Goal: Transaction & Acquisition: Purchase product/service

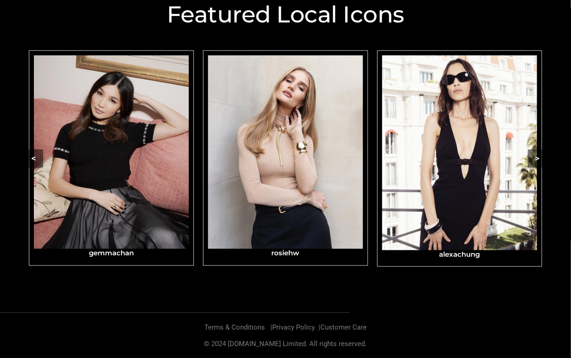
scroll to position [343, 0]
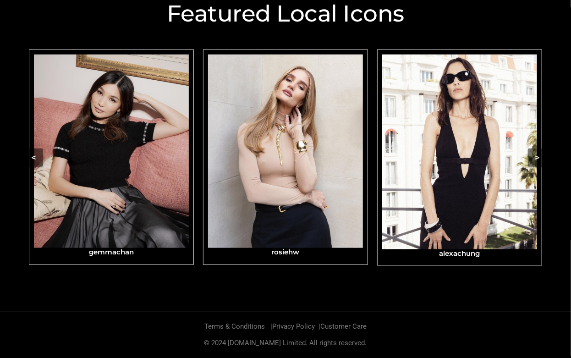
click at [488, 180] on img "Carousel Navigation" at bounding box center [459, 152] width 155 height 195
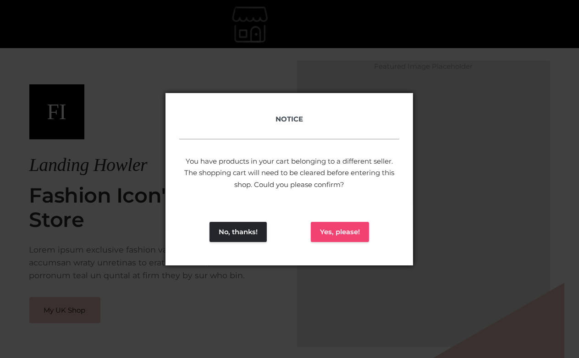
click at [330, 232] on button "Yes, please!" at bounding box center [340, 232] width 58 height 20
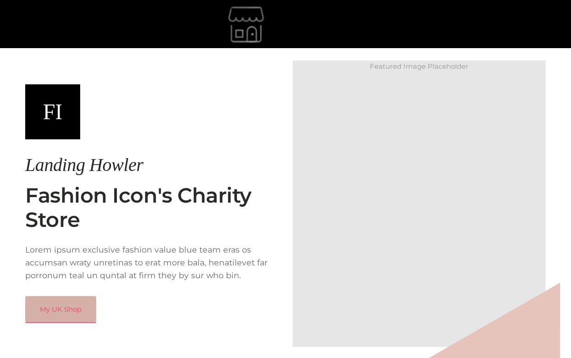
click at [59, 320] on link "My UK Shop" at bounding box center [60, 309] width 71 height 27
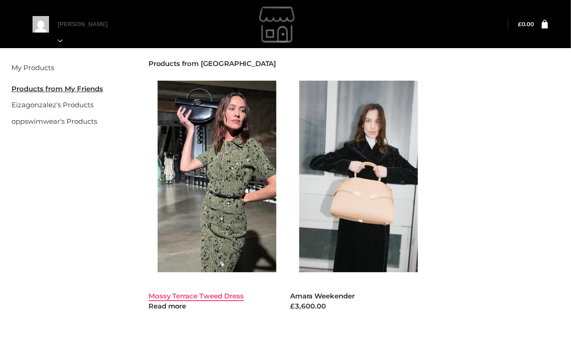
click at [188, 296] on link "Mossy Terrace Tweed Dress" at bounding box center [195, 295] width 95 height 9
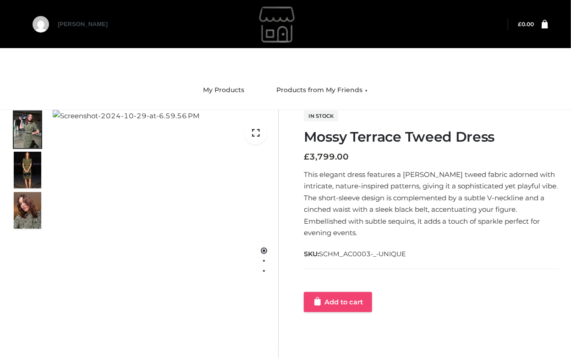
click at [351, 292] on link "Add to cart" at bounding box center [338, 302] width 68 height 20
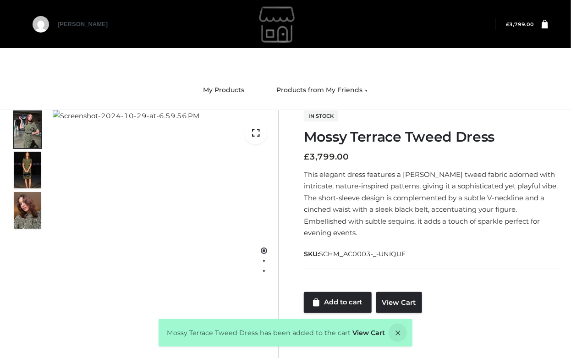
click at [545, 27] on icon at bounding box center [545, 23] width 6 height 9
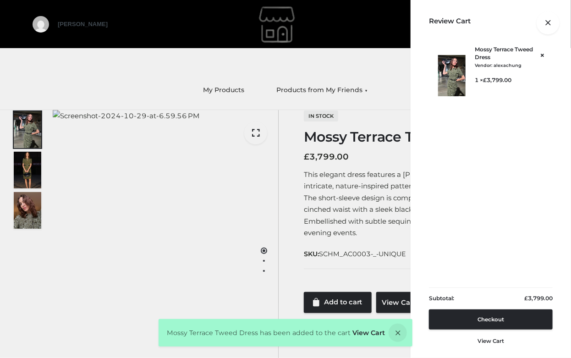
click at [531, 25] on div at bounding box center [548, 23] width 46 height 46
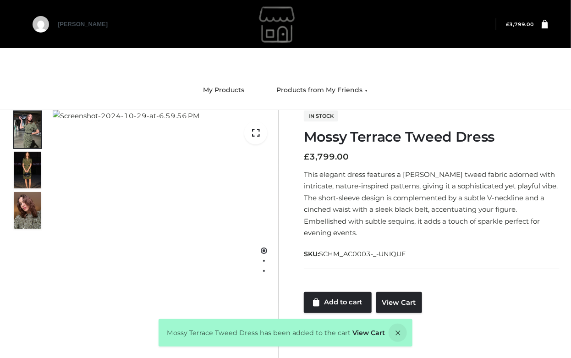
click at [540, 26] on link at bounding box center [541, 24] width 14 height 9
click at [545, 23] on icon at bounding box center [545, 23] width 6 height 9
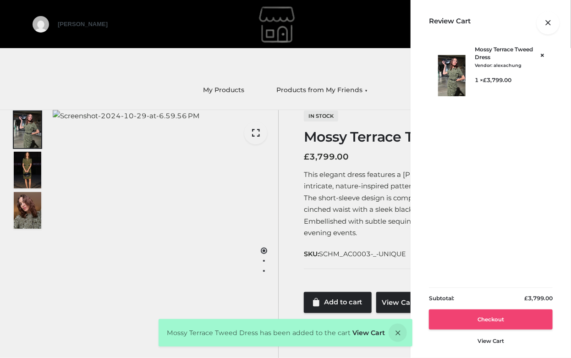
click at [459, 315] on link "Checkout" at bounding box center [491, 319] width 124 height 20
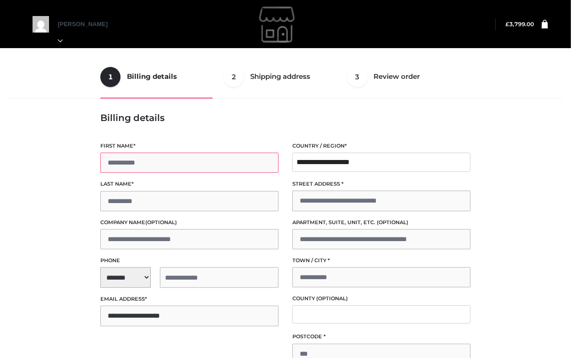
click at [223, 161] on input "First name *" at bounding box center [189, 163] width 178 height 20
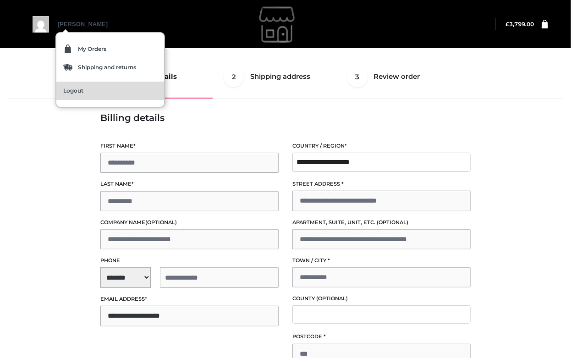
click at [71, 94] on link "Logout" at bounding box center [110, 91] width 108 height 18
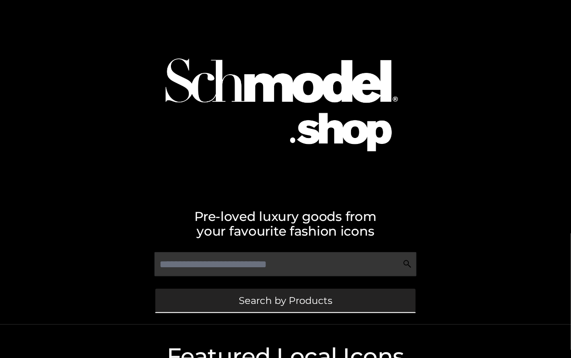
click at [306, 305] on span "Search by Products" at bounding box center [285, 301] width 93 height 10
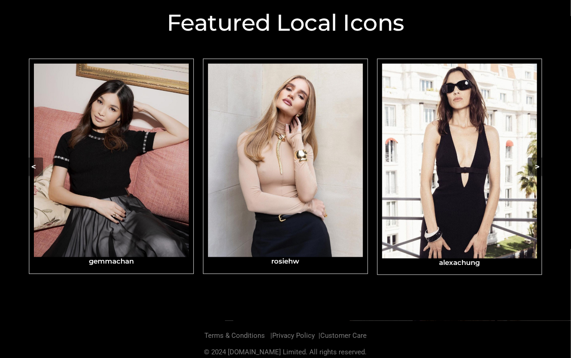
scroll to position [343, 0]
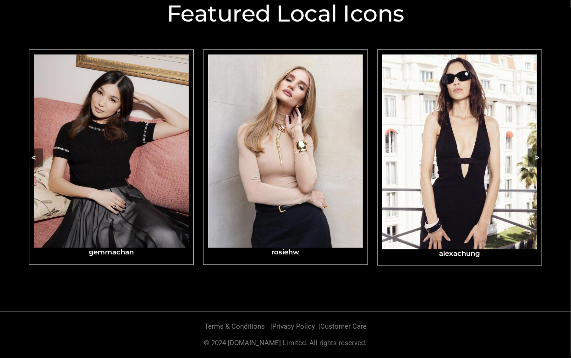
click at [504, 149] on img "Carousel Navigation" at bounding box center [459, 152] width 155 height 195
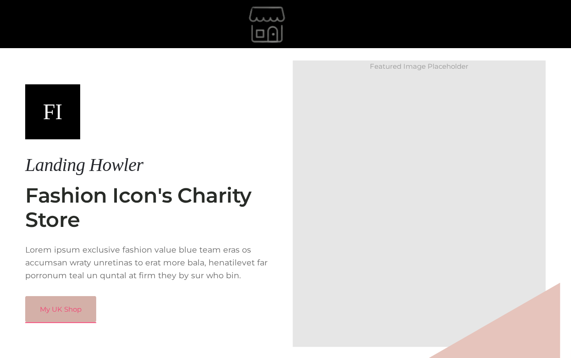
click at [64, 323] on link "My UK Shop" at bounding box center [60, 309] width 71 height 27
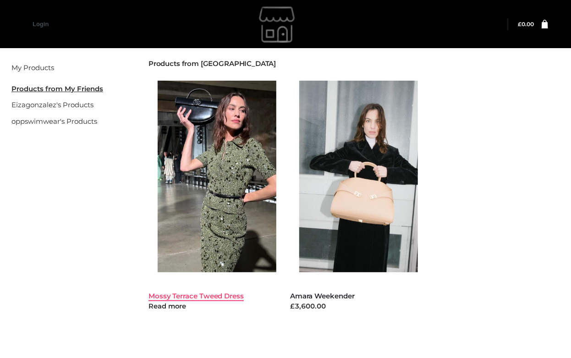
click at [203, 298] on link "Mossy Terrace Tweed Dress" at bounding box center [195, 295] width 95 height 9
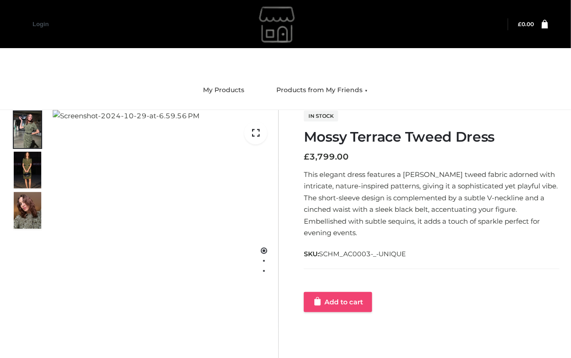
click at [355, 292] on link "Add to cart" at bounding box center [338, 302] width 68 height 20
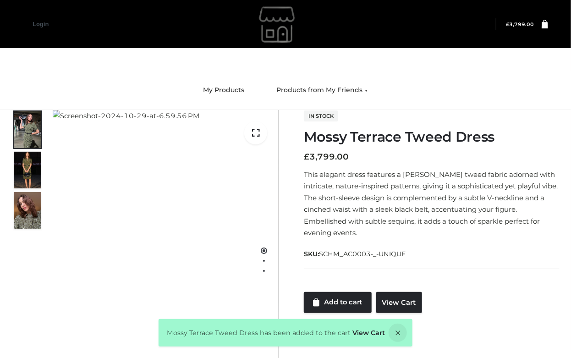
click at [543, 27] on icon at bounding box center [545, 23] width 6 height 9
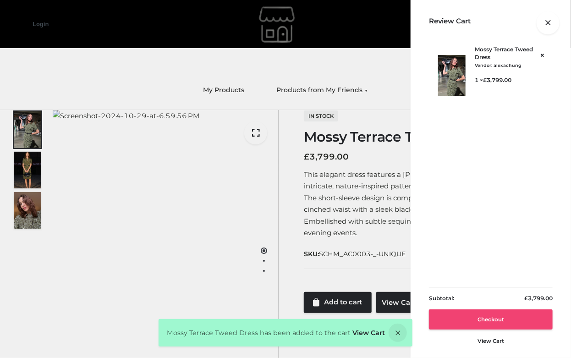
click at [499, 320] on link "Checkout" at bounding box center [491, 319] width 124 height 20
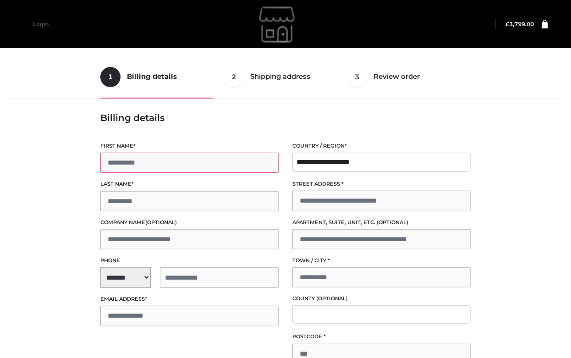
click at [183, 162] on input "First name *" at bounding box center [189, 163] width 178 height 20
type input "*****"
click at [175, 200] on input "Last name *" at bounding box center [189, 201] width 178 height 20
click at [125, 202] on input "*******" at bounding box center [189, 201] width 178 height 20
type input "********"
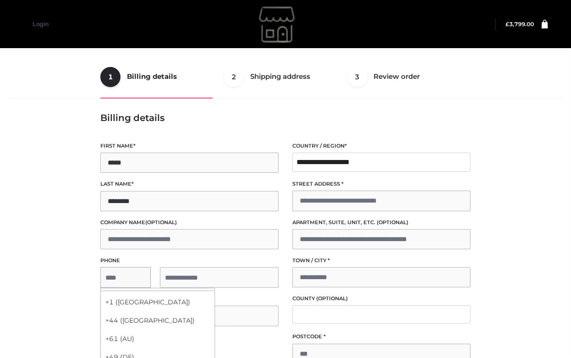
click at [129, 279] on span "**********" at bounding box center [189, 277] width 178 height 21
click at [126, 300] on div "+1 (US)" at bounding box center [158, 302] width 114 height 18
select select "**"
click at [188, 269] on input "tel" at bounding box center [219, 277] width 119 height 21
type input "**********"
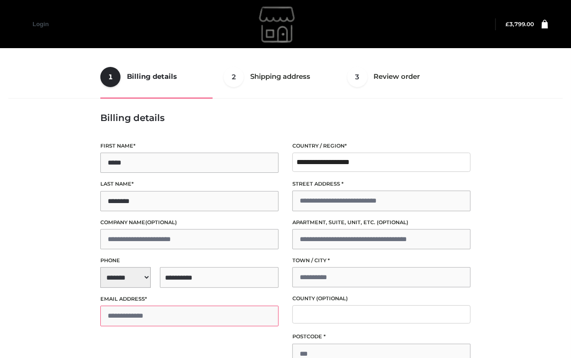
click at [177, 314] on input "Email address *" at bounding box center [189, 316] width 178 height 20
type input "**********"
click at [320, 197] on input "Street address *" at bounding box center [381, 201] width 178 height 20
type input "**********"
click at [332, 273] on input "Town / City *" at bounding box center [381, 277] width 178 height 20
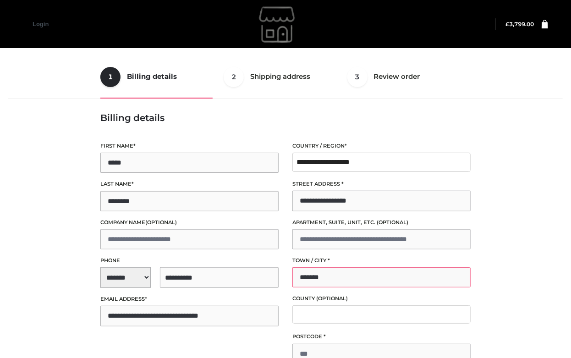
type input "*******"
click at [346, 344] on input "Postcode *" at bounding box center [381, 354] width 178 height 20
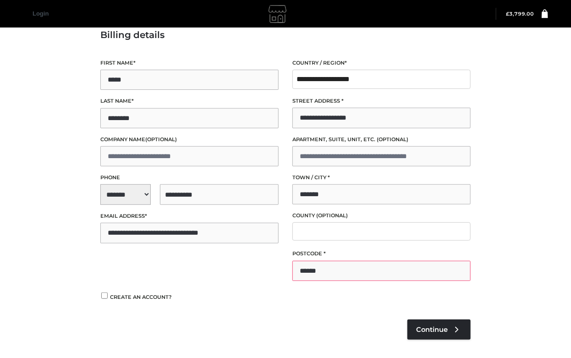
scroll to position [150, 0]
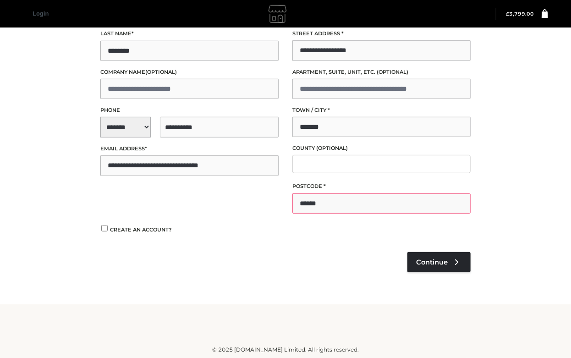
type input "******"
click at [434, 271] on div "Payment Method Pay with your credit card via Stripe. TEST MODE ENABLED. In test…" at bounding box center [285, 203] width 370 height 155
click at [433, 264] on span "Continue" at bounding box center [432, 262] width 32 height 8
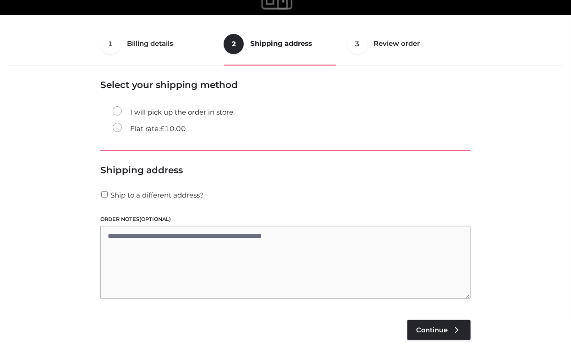
scroll to position [23, 0]
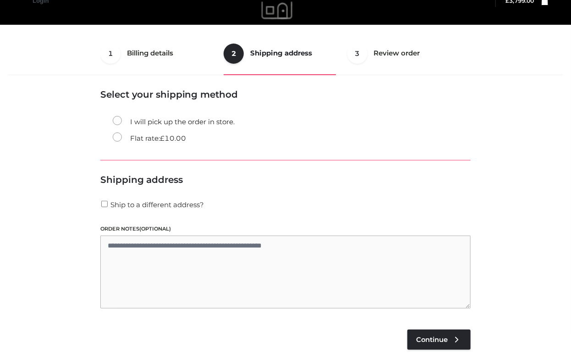
click at [164, 141] on span "£" at bounding box center [162, 138] width 5 height 9
click at [450, 335] on link "Continue" at bounding box center [438, 339] width 63 height 20
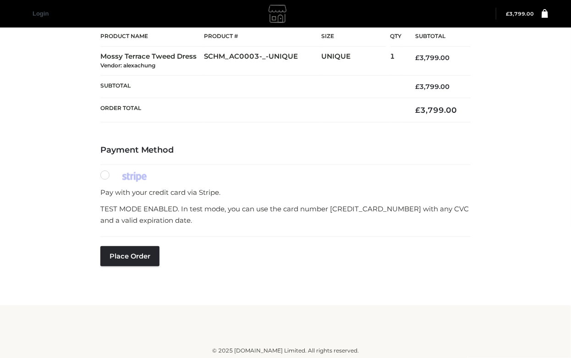
scroll to position [131, 0]
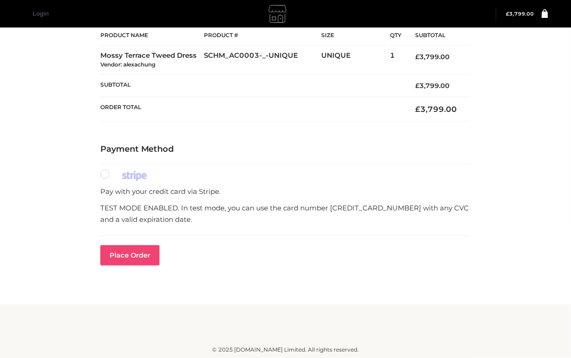
click at [130, 263] on button "Place order" at bounding box center [129, 255] width 59 height 20
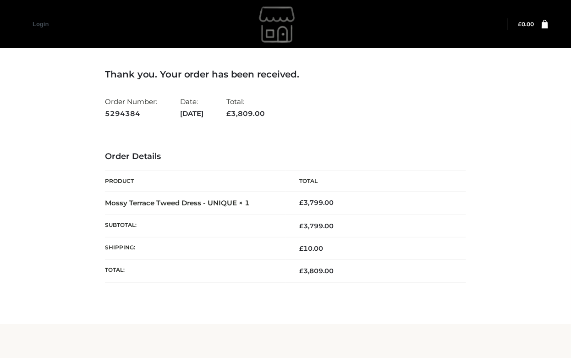
click at [341, 107] on ul "Order Number: 5294384 Date: [DATE] Total: £ 3,809.00" at bounding box center [285, 107] width 361 height 28
drag, startPoint x: 143, startPoint y: 113, endPoint x: 103, endPoint y: 115, distance: 39.9
click at [103, 115] on div "Thank you. Your order has been received. Order Number: 5294384 Date: [DATE] Tot…" at bounding box center [285, 185] width 374 height 278
copy strong "5294384"
click at [140, 113] on strong "5294384" at bounding box center [131, 114] width 52 height 12
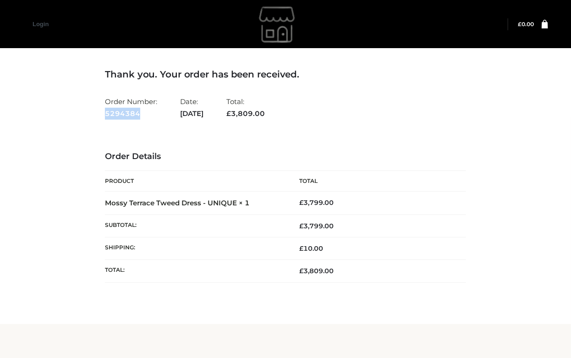
drag, startPoint x: 140, startPoint y: 113, endPoint x: 99, endPoint y: 113, distance: 40.8
click at [99, 113] on div "Thank you. Your order has been received. Order Number: 5294384 Date: [DATE] Tot…" at bounding box center [285, 185] width 374 height 278
copy strong "5294384"
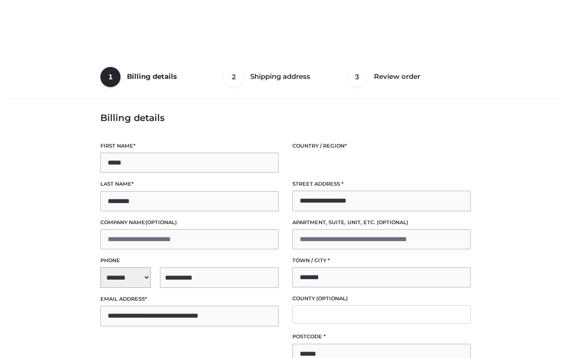
select select "**"
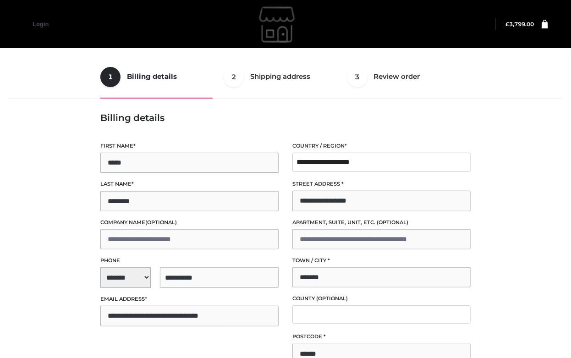
click at [286, 35] on img at bounding box center [277, 24] width 137 height 46
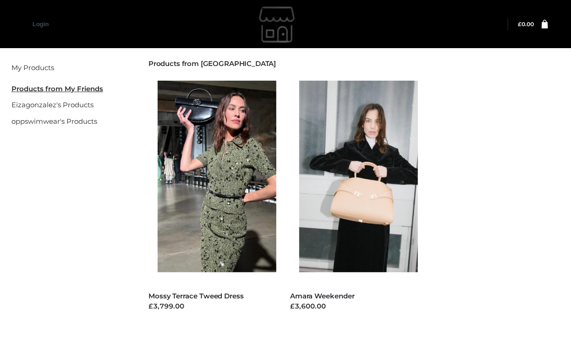
click at [271, 27] on img at bounding box center [277, 24] width 137 height 46
click at [48, 60] on li "My Products" at bounding box center [68, 68] width 114 height 16
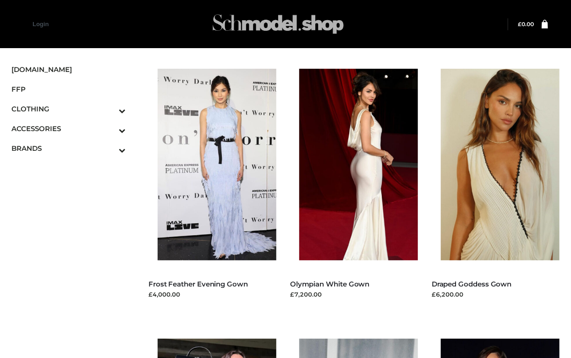
click at [265, 26] on img at bounding box center [277, 24] width 137 height 36
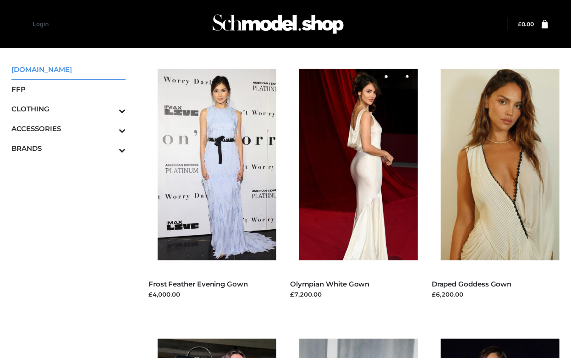
click at [58, 68] on span "[DOMAIN_NAME]" at bounding box center [68, 69] width 114 height 11
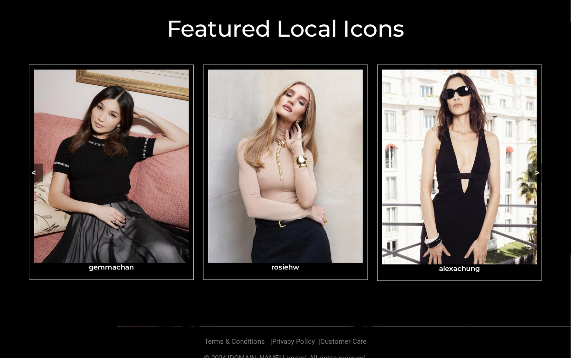
scroll to position [343, 0]
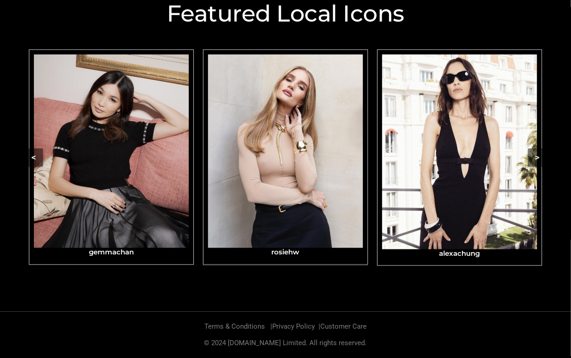
click at [296, 213] on img "Carousel Navigation" at bounding box center [285, 151] width 155 height 193
click at [296, 154] on img "Carousel Navigation" at bounding box center [285, 151] width 155 height 193
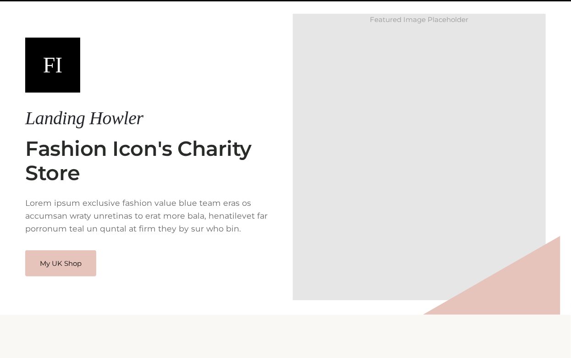
scroll to position [58, 0]
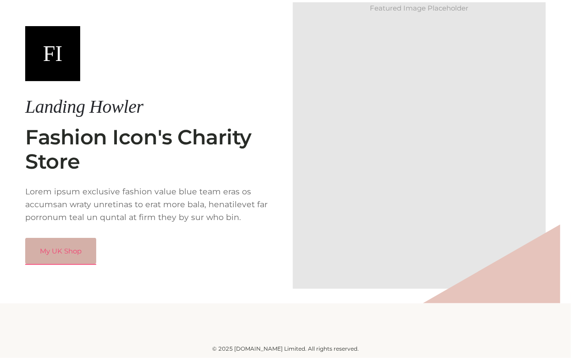
click at [84, 249] on link "My UK Shop" at bounding box center [60, 251] width 71 height 27
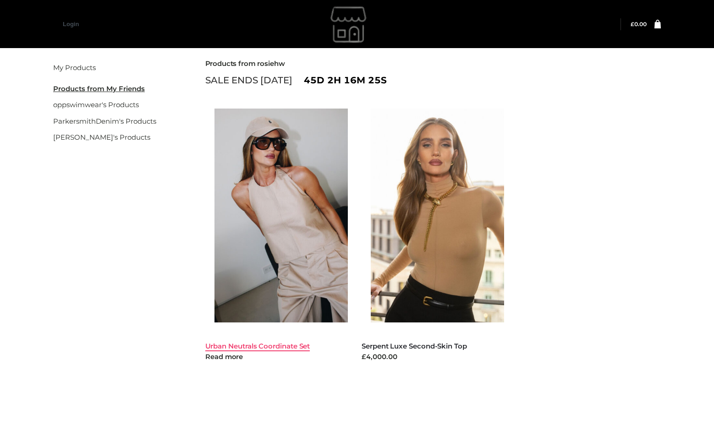
click at [259, 348] on link "Urban Neutrals Coordinate Set" at bounding box center [257, 346] width 105 height 9
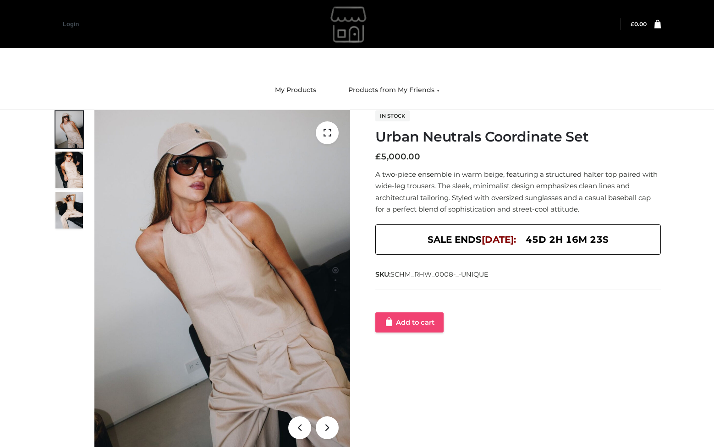
click at [411, 326] on link "Add to cart" at bounding box center [409, 322] width 68 height 20
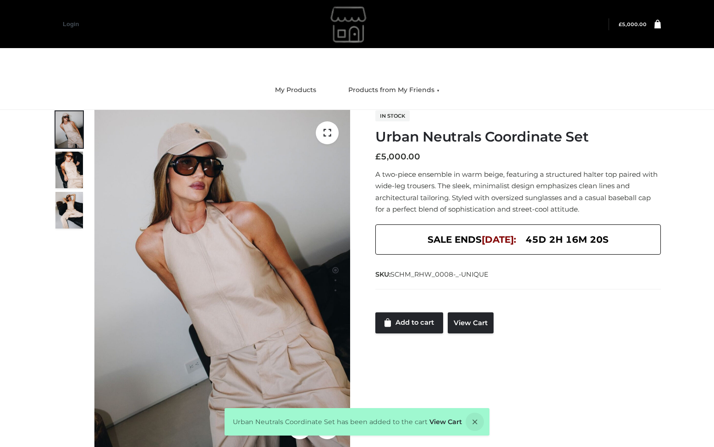
click at [653, 21] on link at bounding box center [653, 24] width 14 height 9
click at [657, 26] on icon at bounding box center [657, 23] width 6 height 9
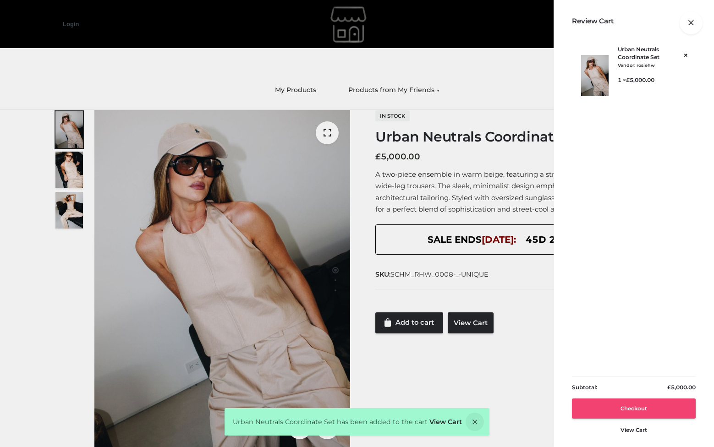
click at [635, 405] on link "Checkout" at bounding box center [634, 409] width 124 height 20
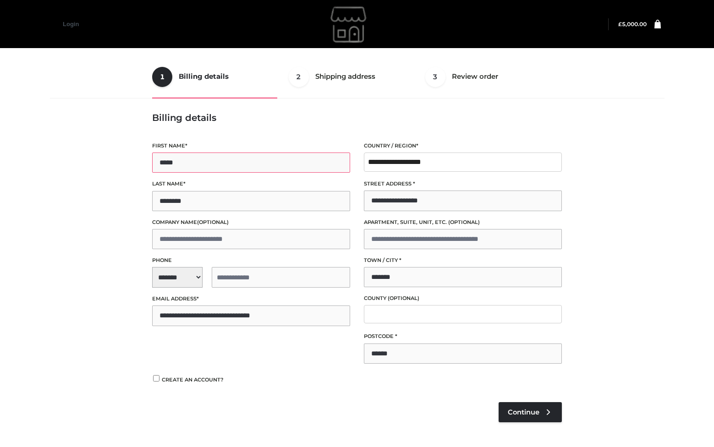
drag, startPoint x: 185, startPoint y: 164, endPoint x: 118, endPoint y: 162, distance: 66.5
click at [118, 162] on div "1 Billing details Billing 2 Shipping address Shipping 3 Review order Order Bill…" at bounding box center [356, 252] width 621 height 394
drag, startPoint x: 163, startPoint y: 163, endPoint x: 130, endPoint y: 166, distance: 33.1
click at [152, 166] on input "*******" at bounding box center [251, 163] width 198 height 20
click at [168, 166] on input "******" at bounding box center [251, 163] width 198 height 20
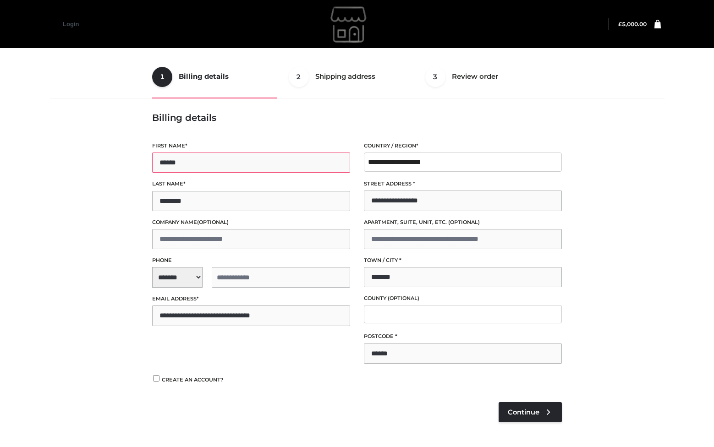
type input "******"
click at [166, 275] on span "**********" at bounding box center [251, 277] width 198 height 21
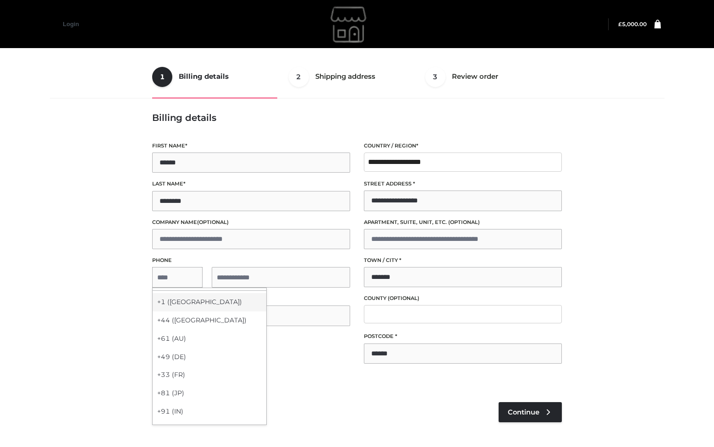
click at [179, 296] on div "+1 (US)" at bounding box center [210, 302] width 114 height 18
select select "**"
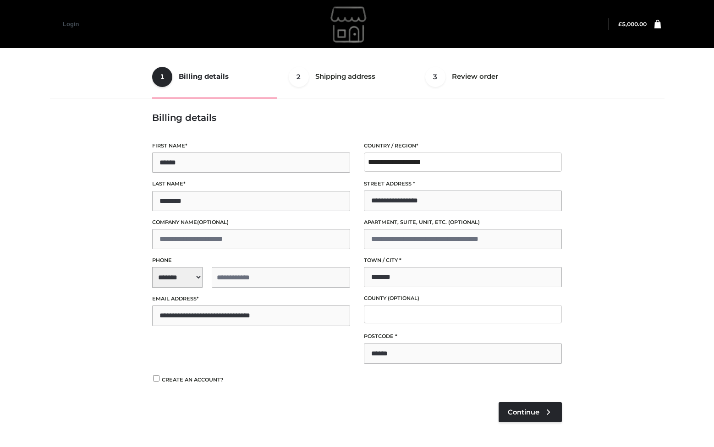
click at [230, 280] on input "tel" at bounding box center [281, 277] width 138 height 21
type input "**********"
click at [546, 415] on icon at bounding box center [547, 412] width 9 height 9
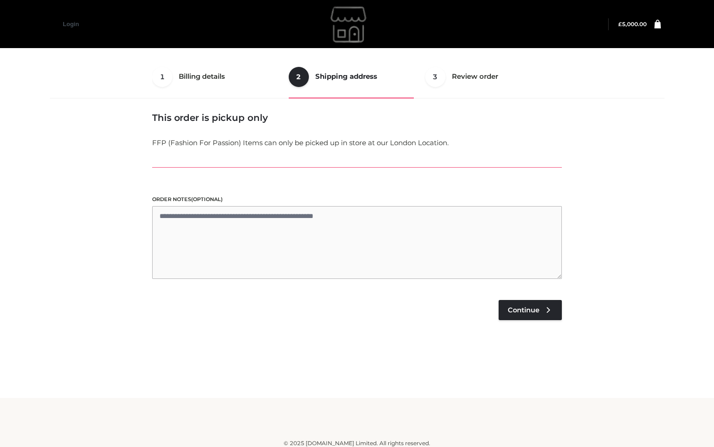
scroll to position [5, 0]
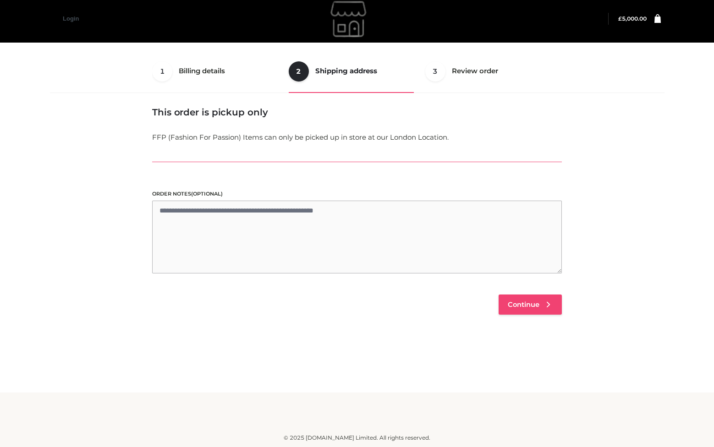
click at [536, 301] on span "Continue" at bounding box center [524, 305] width 32 height 8
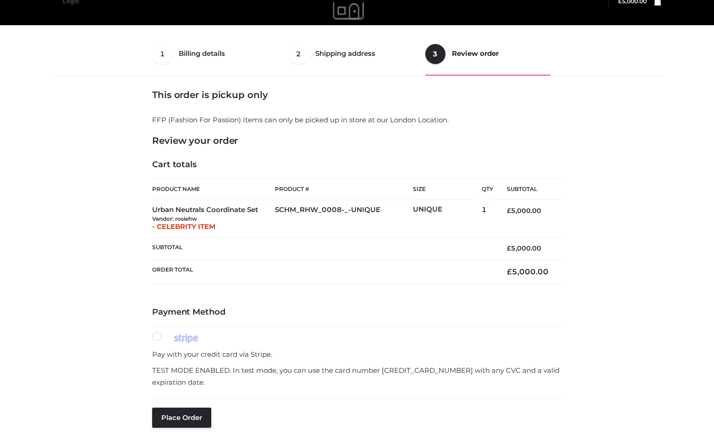
scroll to position [23, 0]
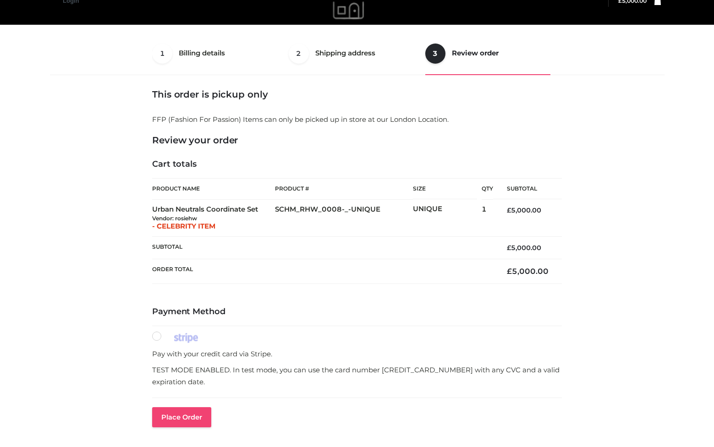
click at [196, 416] on button "Place order" at bounding box center [181, 417] width 59 height 20
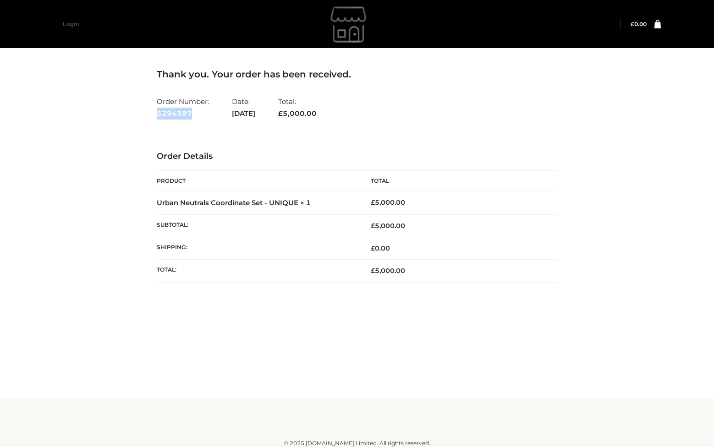
drag, startPoint x: 191, startPoint y: 116, endPoint x: 156, endPoint y: 113, distance: 35.0
click at [156, 113] on div "Thank you. Your order has been received. Order Number: 5294387 Date: [DATE] Tot…" at bounding box center [357, 185] width 414 height 278
copy strong "5294387"
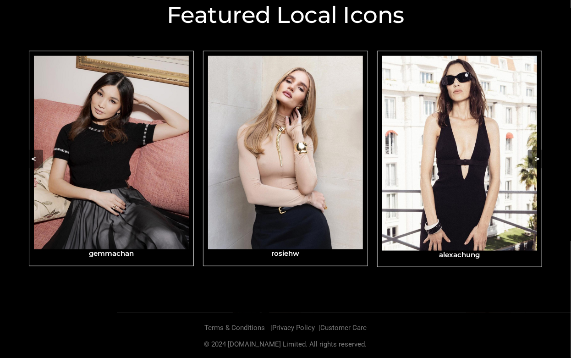
scroll to position [343, 0]
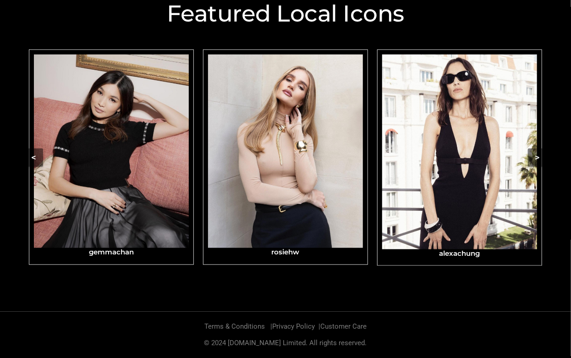
click at [473, 183] on img "Carousel Navigation" at bounding box center [459, 152] width 155 height 195
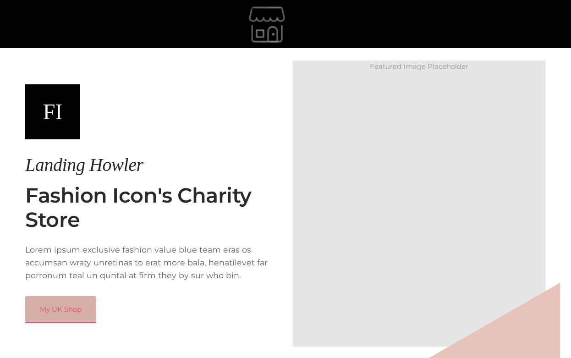
click at [76, 319] on link "My UK Shop" at bounding box center [60, 309] width 71 height 27
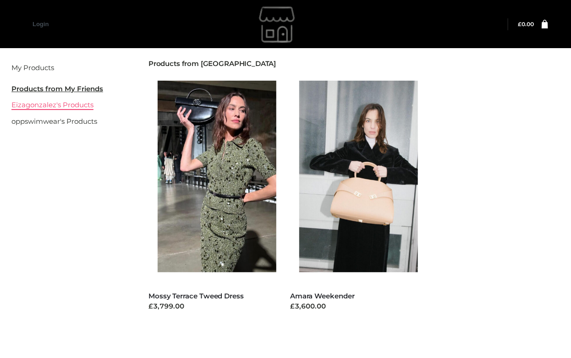
click at [30, 105] on link "Eizagonzalez's Products" at bounding box center [52, 104] width 82 height 9
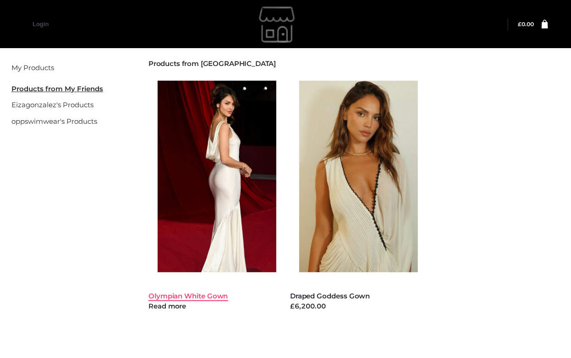
click at [194, 297] on link "Olympian White Gown" at bounding box center [188, 295] width 80 height 9
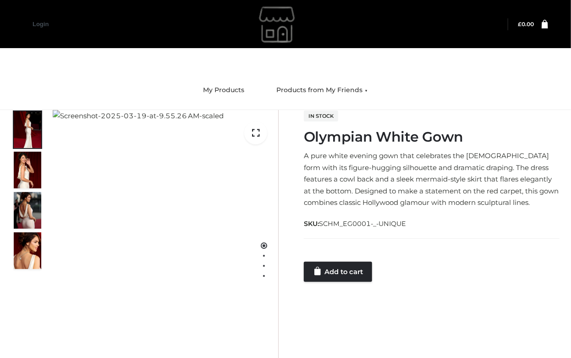
click at [330, 261] on div at bounding box center [432, 252] width 256 height 18
click at [352, 283] on div "1 / 4 In stock Olympian White Gown A pure white evening gown that celebrates th…" at bounding box center [286, 260] width 562 height 301
click at [351, 275] on link "Add to cart" at bounding box center [338, 272] width 68 height 20
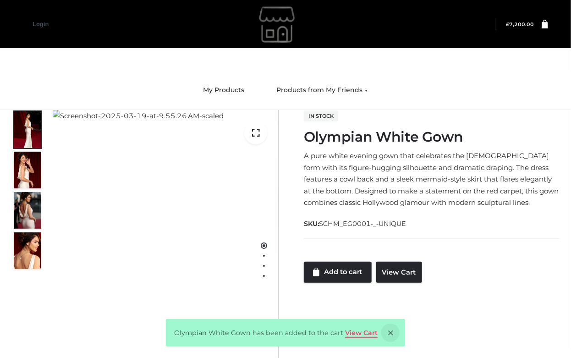
click at [360, 331] on link "View Cart" at bounding box center [361, 332] width 33 height 8
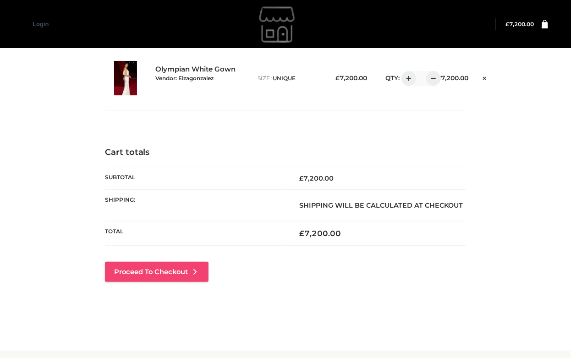
click at [169, 270] on link "Proceed to Checkout" at bounding box center [157, 272] width 104 height 20
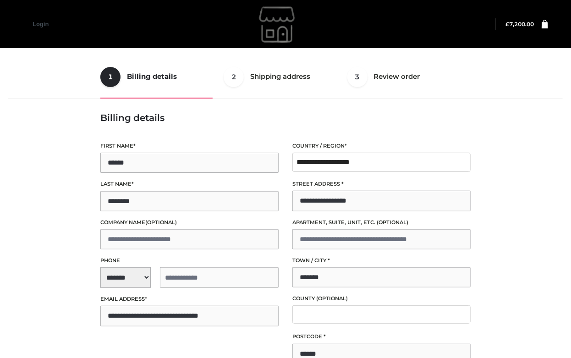
scroll to position [150, 0]
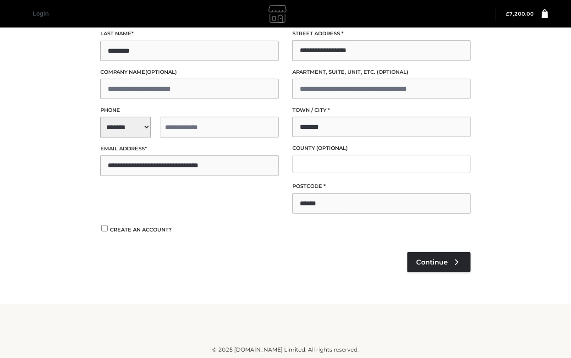
click at [116, 133] on span "**********" at bounding box center [189, 127] width 178 height 21
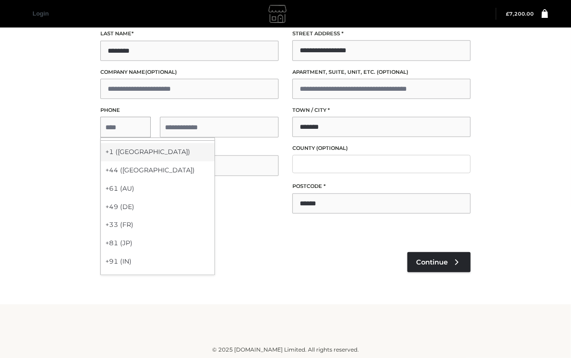
click at [121, 153] on div "+1 ([GEOGRAPHIC_DATA])" at bounding box center [158, 152] width 114 height 18
select select "**"
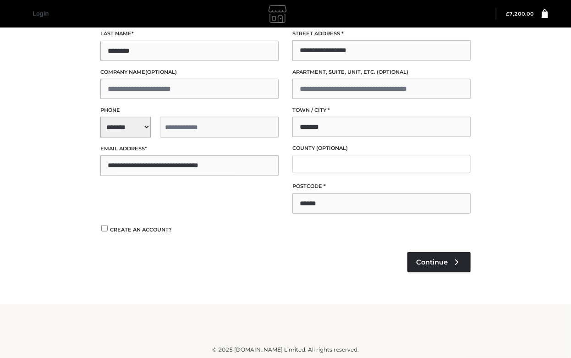
click at [190, 119] on input "tel" at bounding box center [219, 127] width 119 height 21
type input "**********"
click at [433, 260] on span "Continue" at bounding box center [432, 262] width 32 height 8
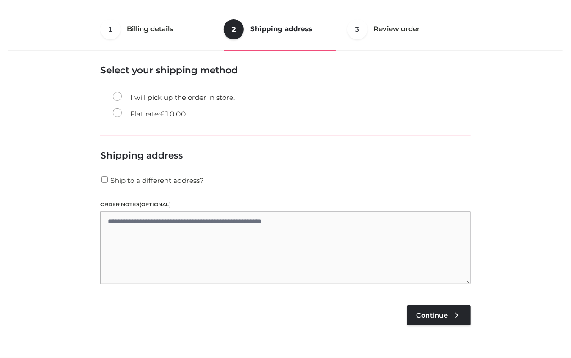
scroll to position [23, 0]
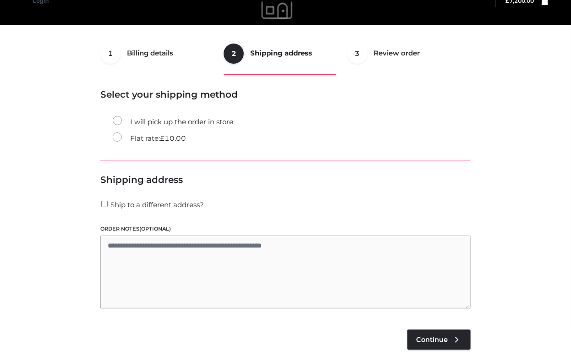
click at [164, 139] on span "£" at bounding box center [162, 138] width 5 height 9
click at [450, 333] on link "Continue" at bounding box center [438, 339] width 63 height 20
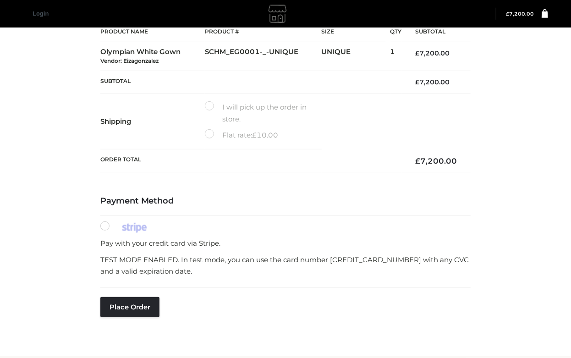
scroll to position [187, 0]
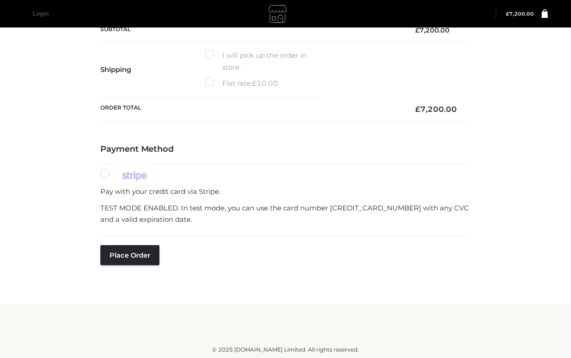
click at [210, 82] on label "Flat rate: £ 10.00" at bounding box center [241, 83] width 73 height 12
click at [144, 253] on button "Place order" at bounding box center [129, 255] width 59 height 20
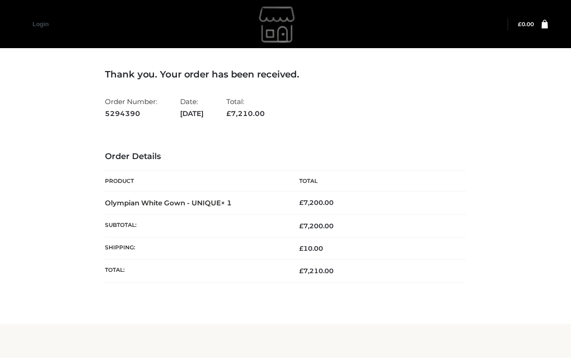
click at [485, 72] on div "Thank you. Your order has been received. Order Number: 5294390 Date: [DATE] Tot…" at bounding box center [286, 185] width 562 height 278
click at [485, 69] on div "Thank you. Your order has been received. Order Number: 5294390 Date: [DATE] Tot…" at bounding box center [286, 185] width 562 height 278
click at [500, 28] on div at bounding box center [286, 24] width 444 height 46
click at [523, 213] on div "Thank you. Your order has been received. Order Number: 5294390 Date: [DATE] Tot…" at bounding box center [286, 185] width 562 height 278
